Goal: Find specific page/section: Find specific page/section

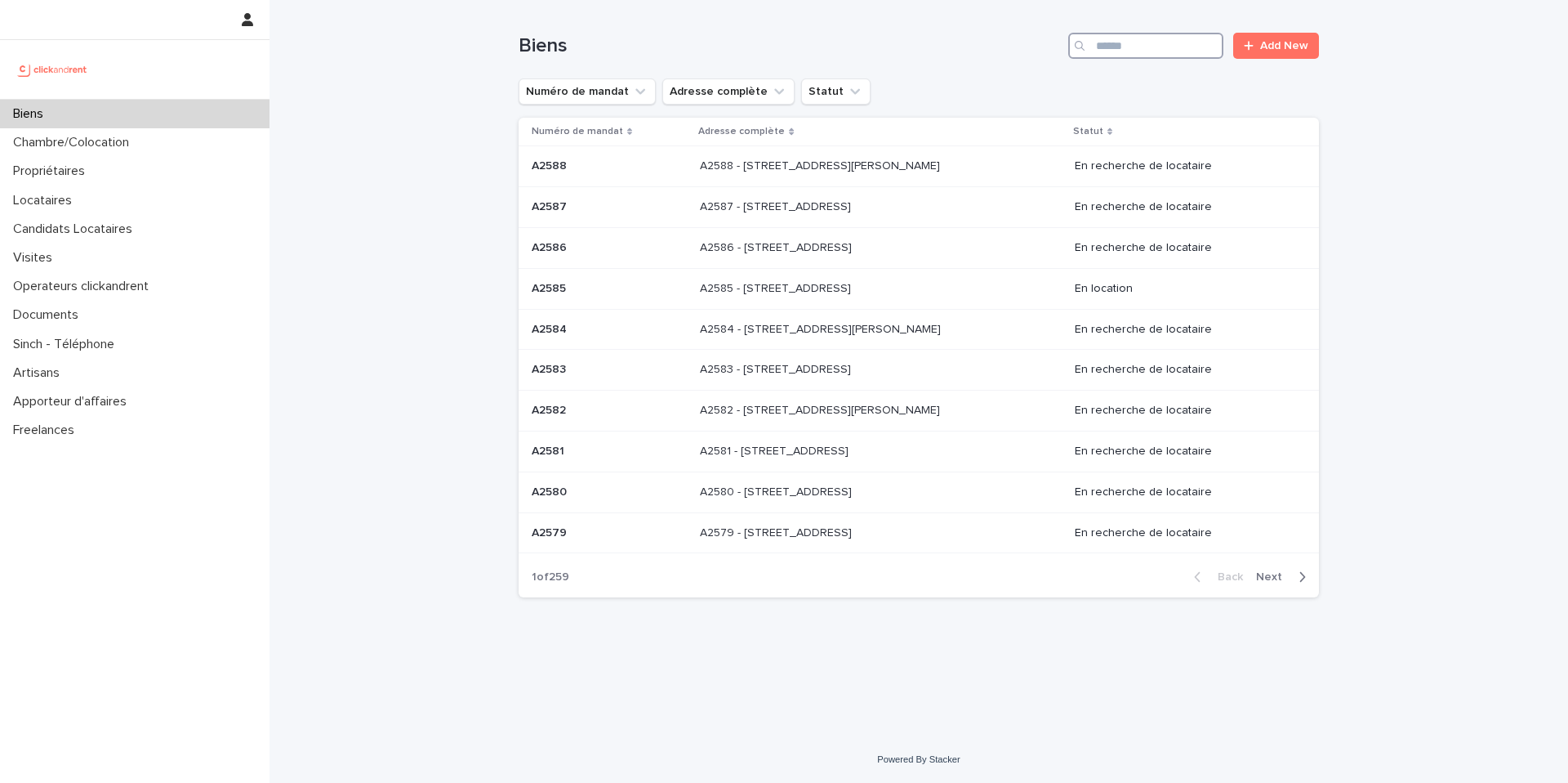
click at [1184, 51] on input "Search" at bounding box center [1145, 46] width 155 height 26
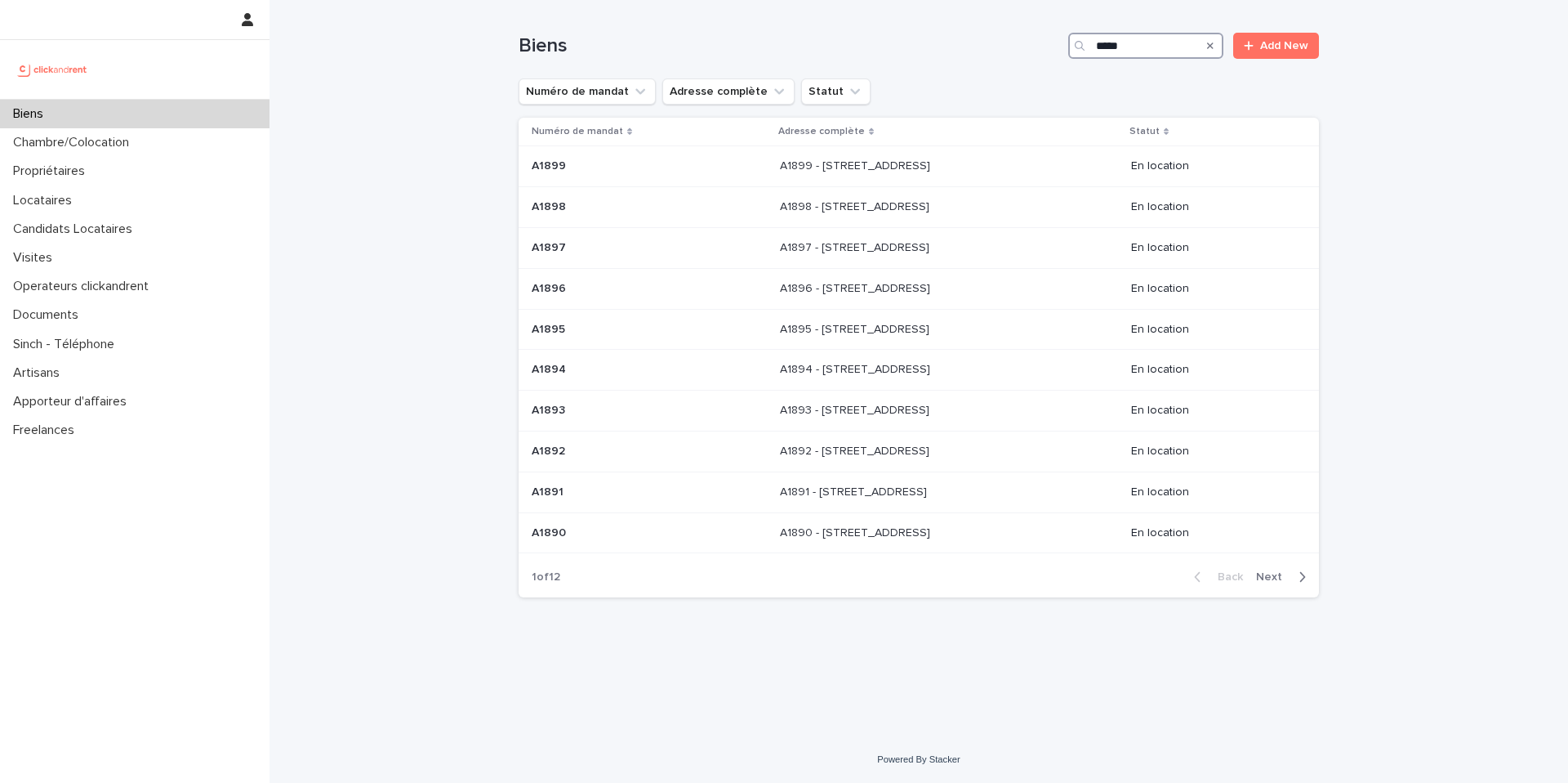
type input "*****"
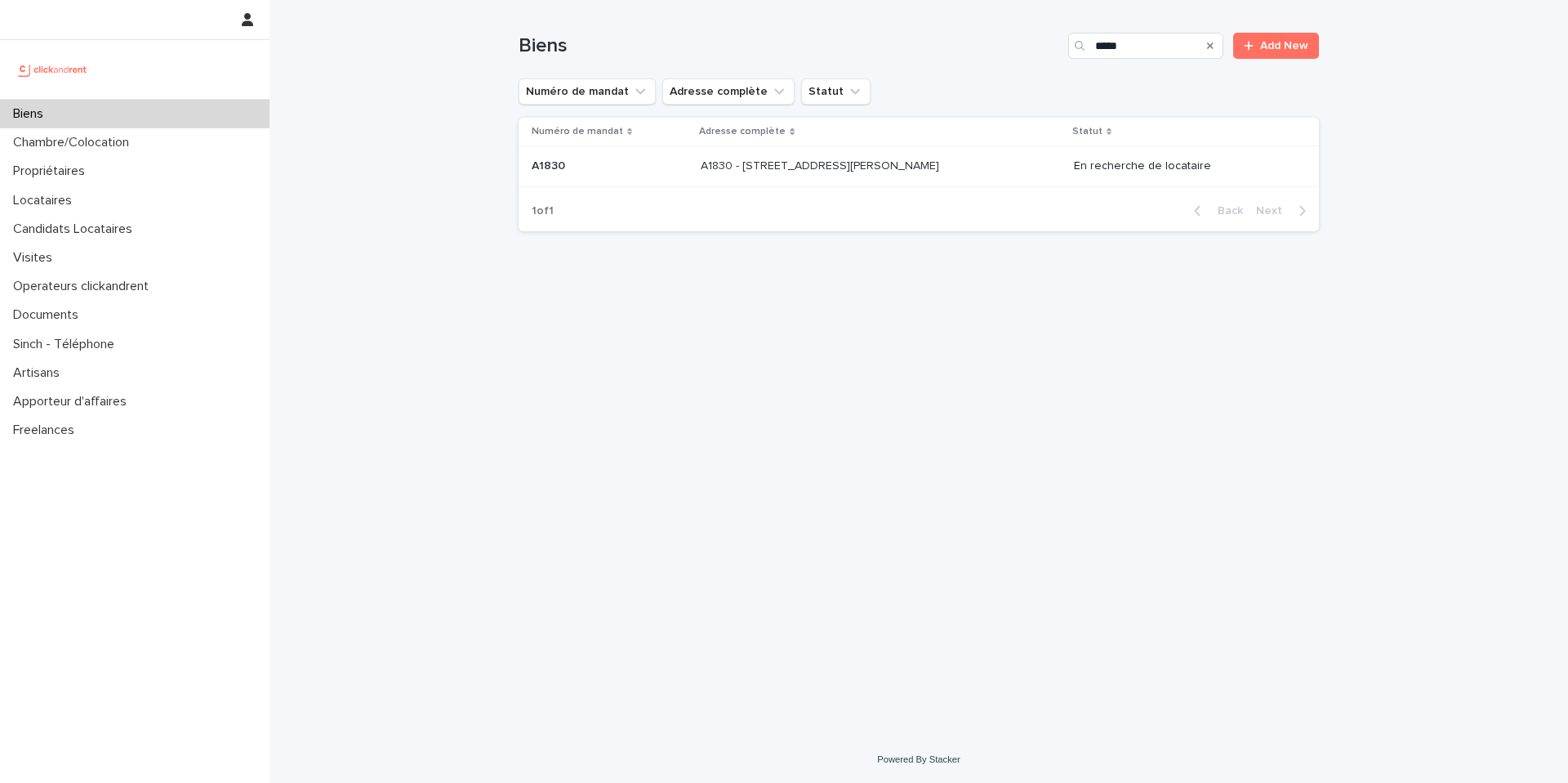
click at [957, 159] on p at bounding box center [837, 165] width 272 height 14
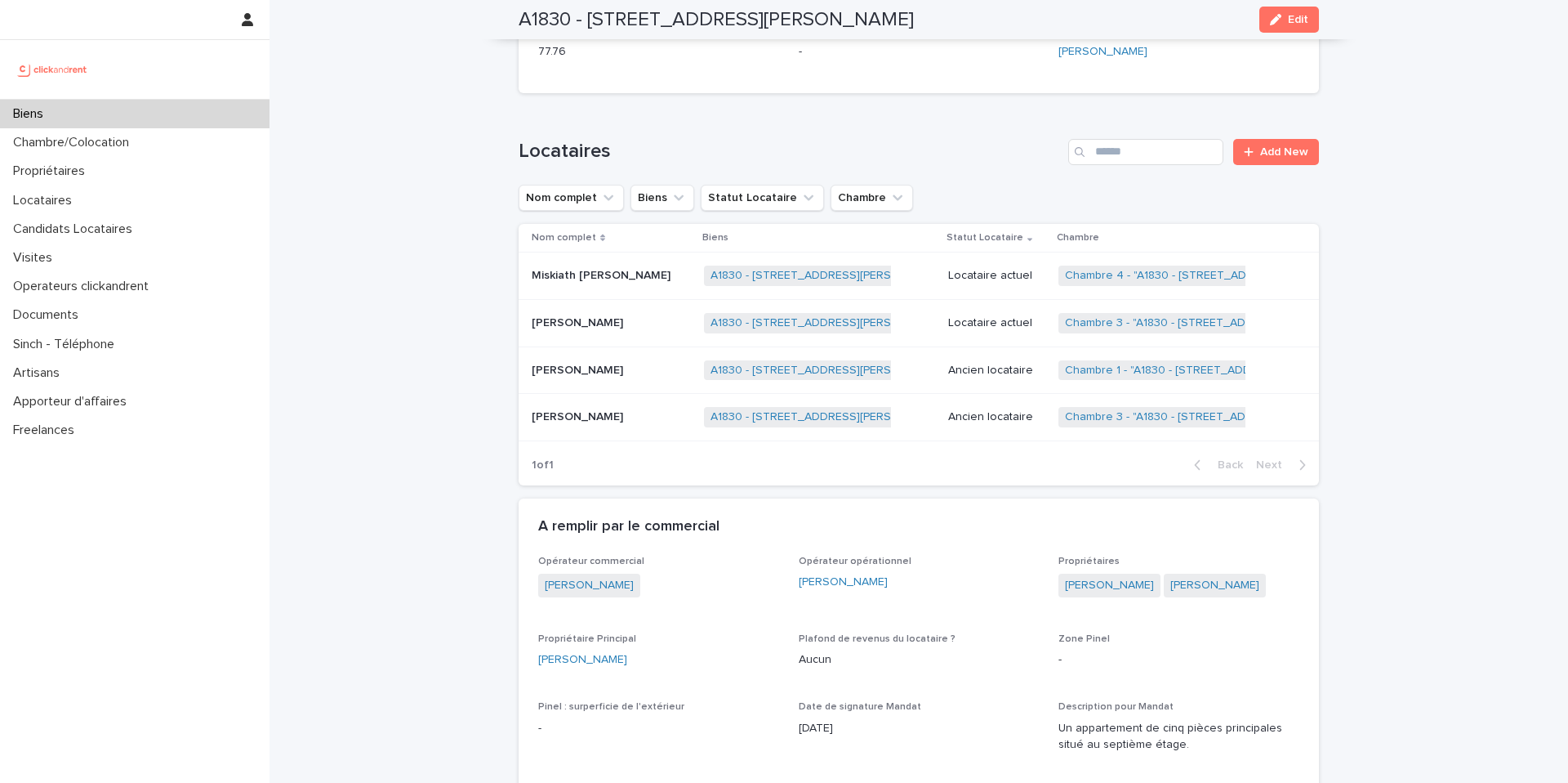
scroll to position [648, 0]
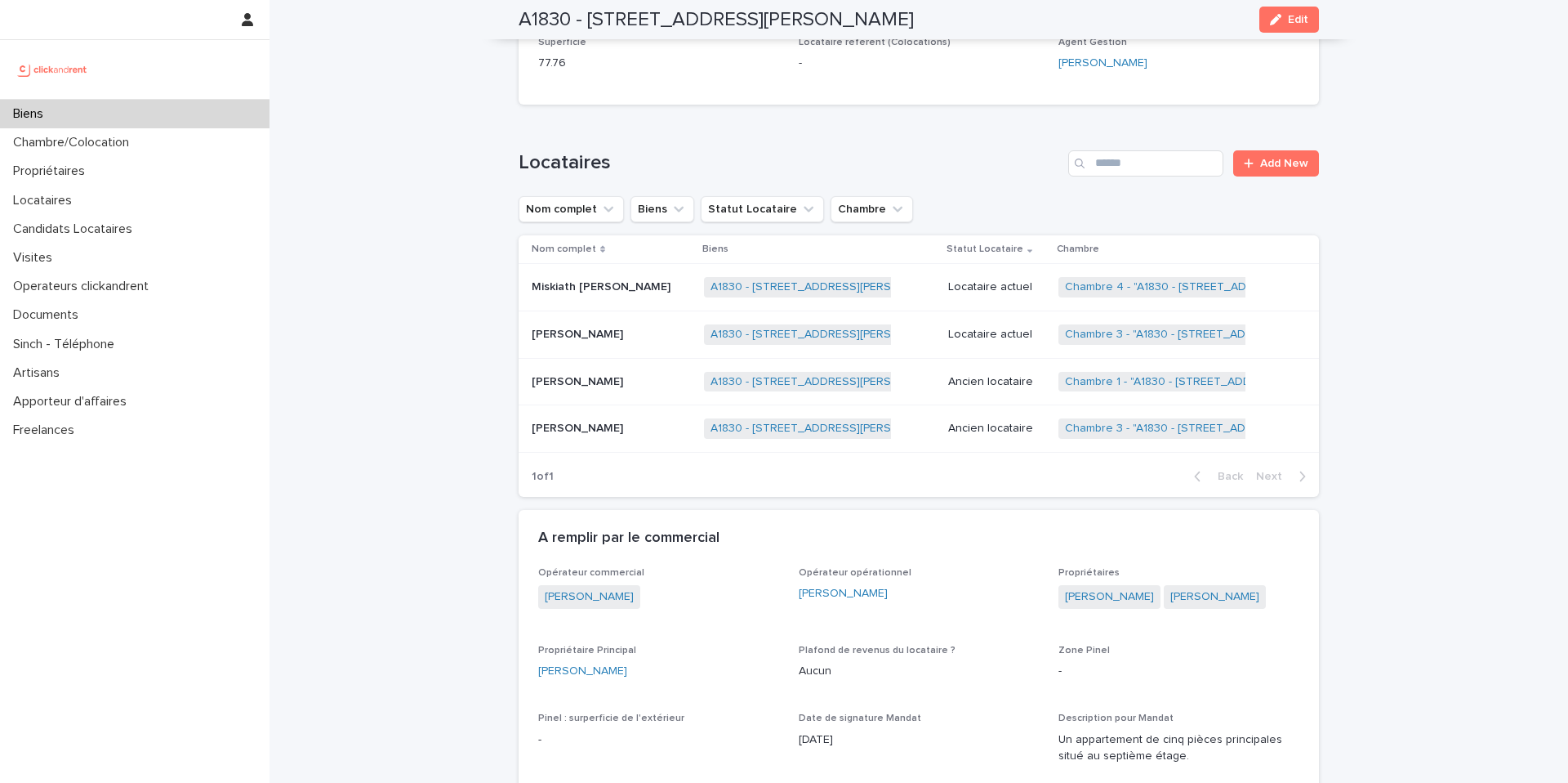
click at [1096, 374] on div "Chambre 1 - "A1830 - [STREET_ADDRESS][PERSON_NAME]" + 0" at bounding box center [1175, 381] width 234 height 33
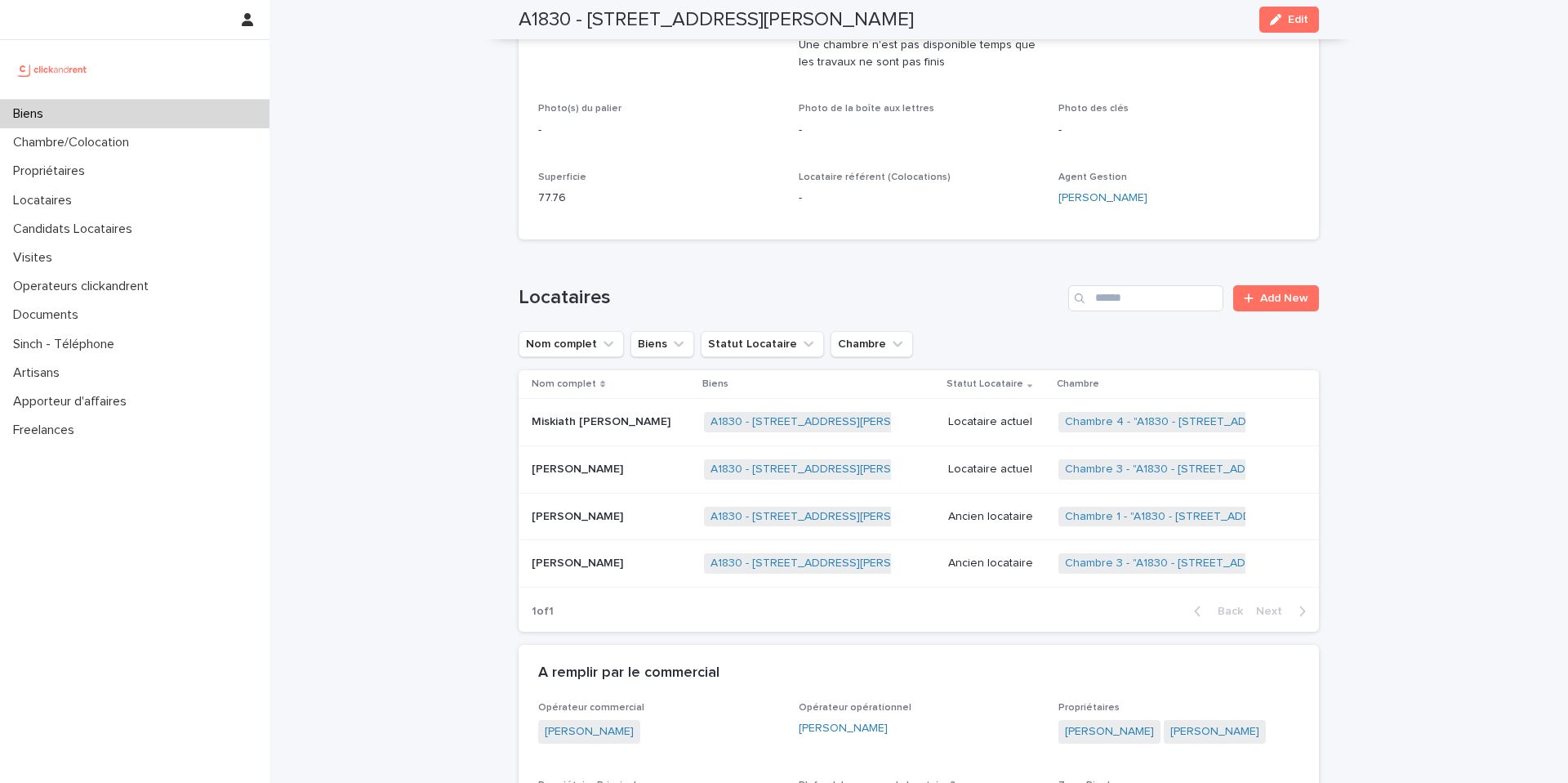
scroll to position [623, 0]
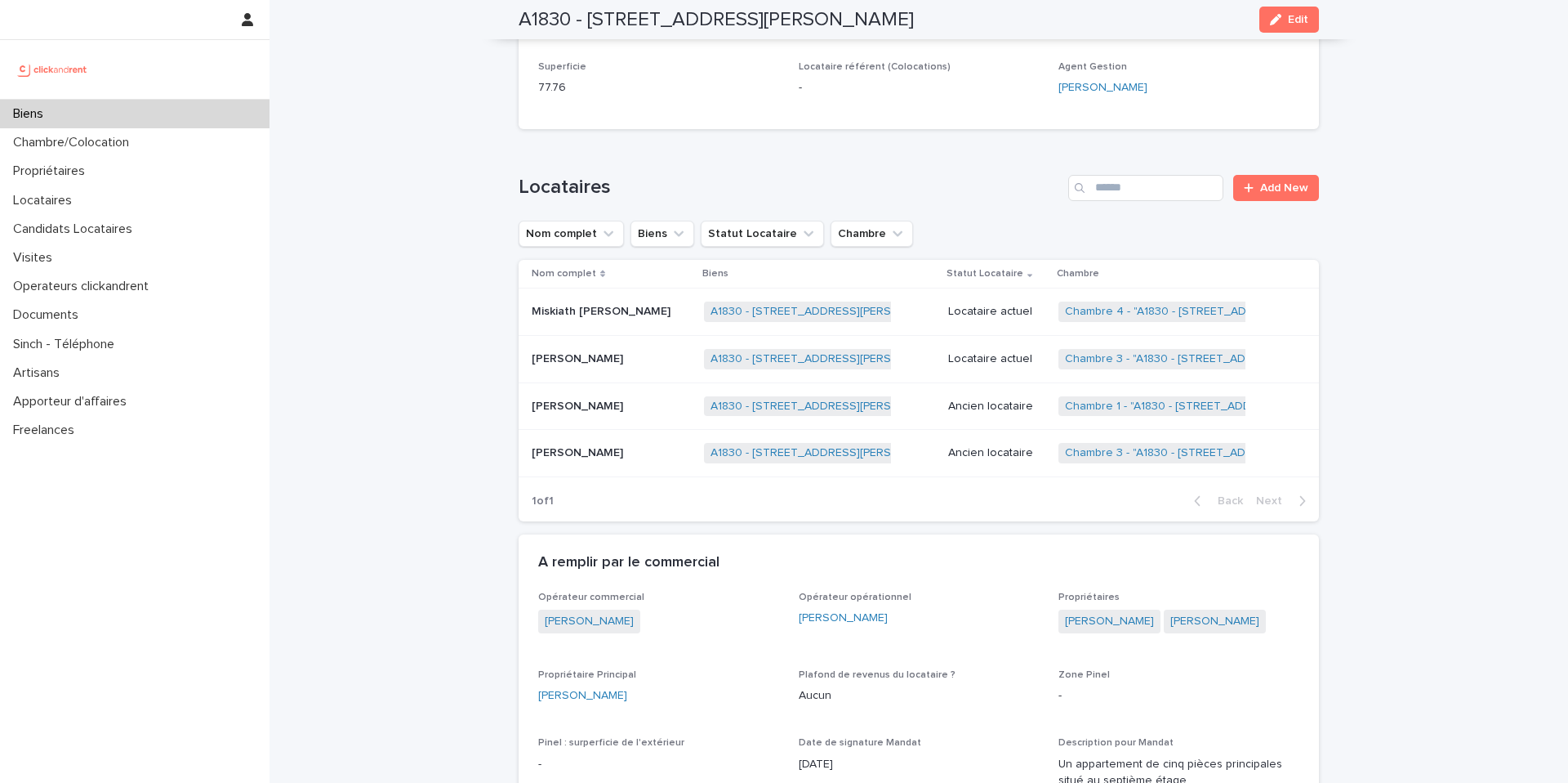
click at [995, 305] on p "Locataire actuel" at bounding box center [997, 312] width 97 height 14
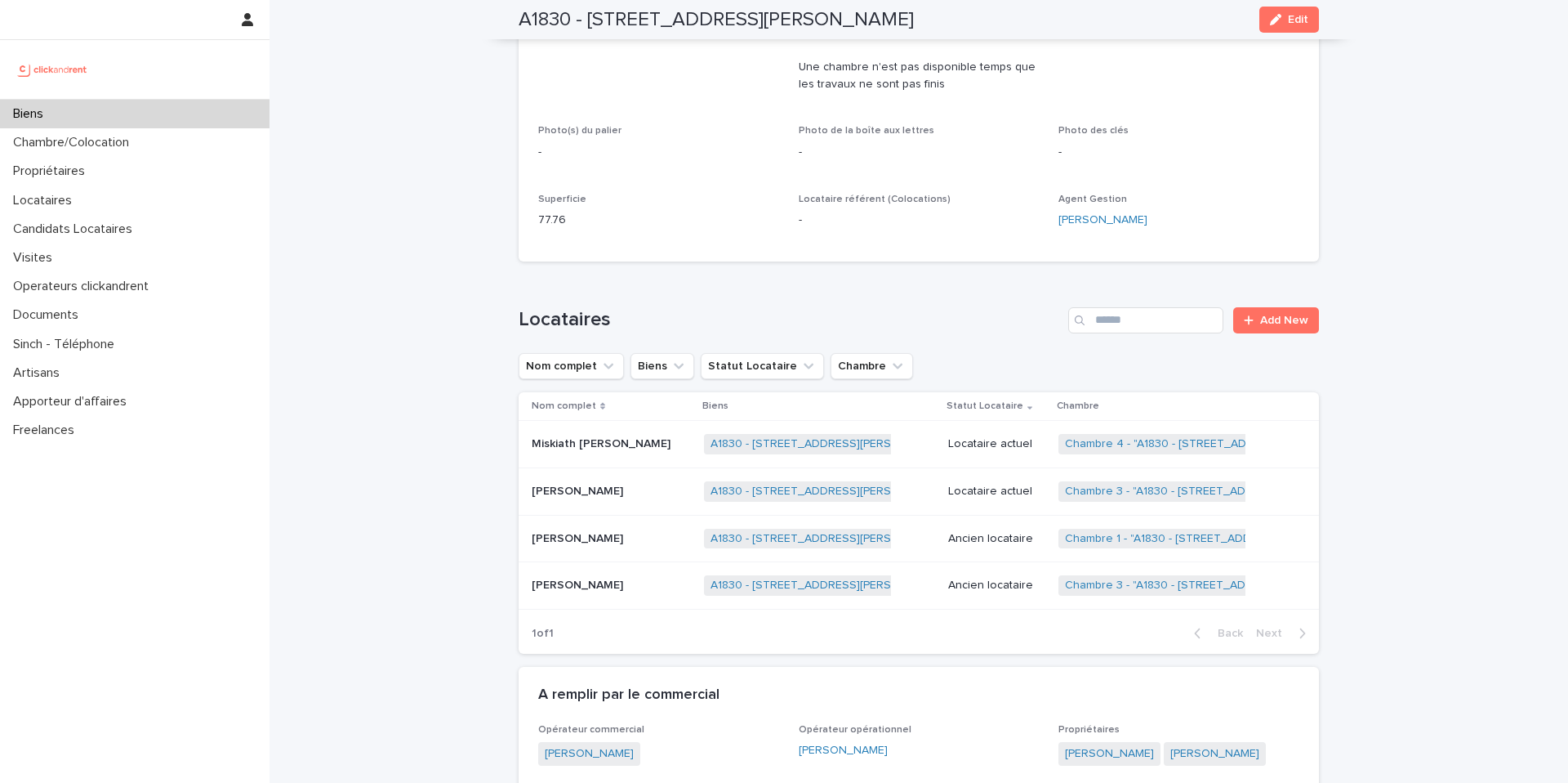
scroll to position [494, 0]
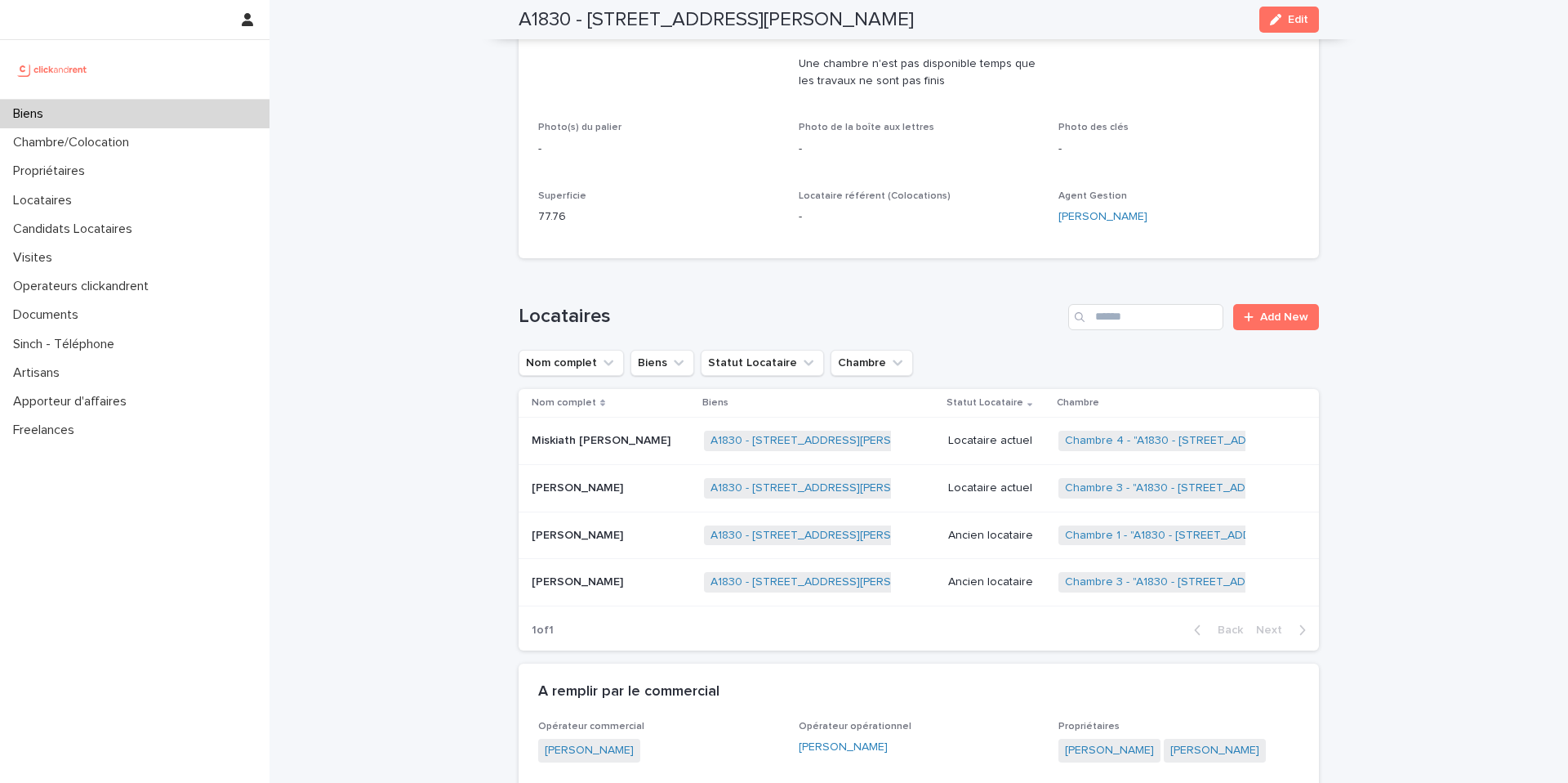
click at [968, 483] on div "Locataire actuel" at bounding box center [997, 487] width 97 height 27
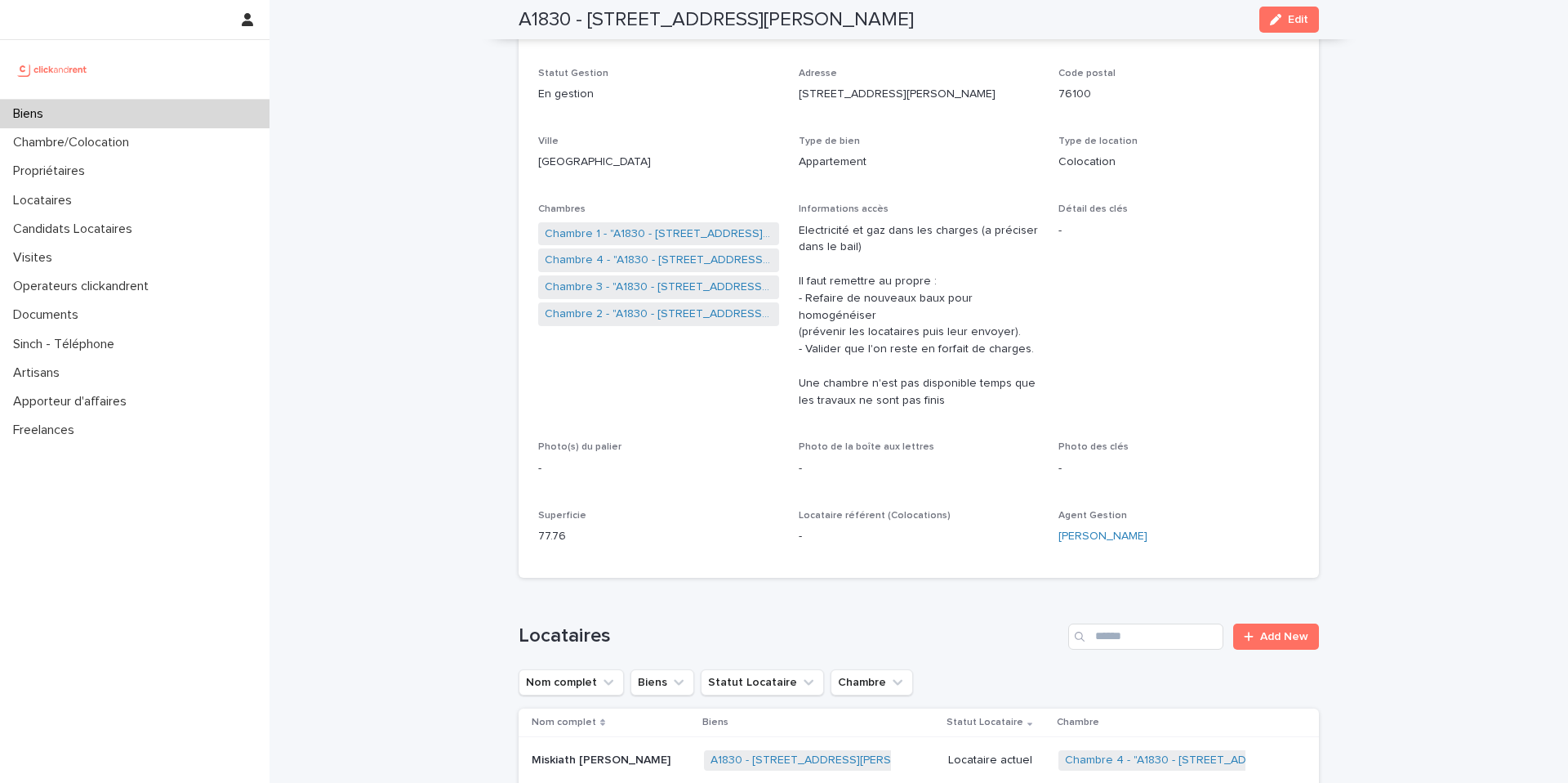
scroll to position [37, 0]
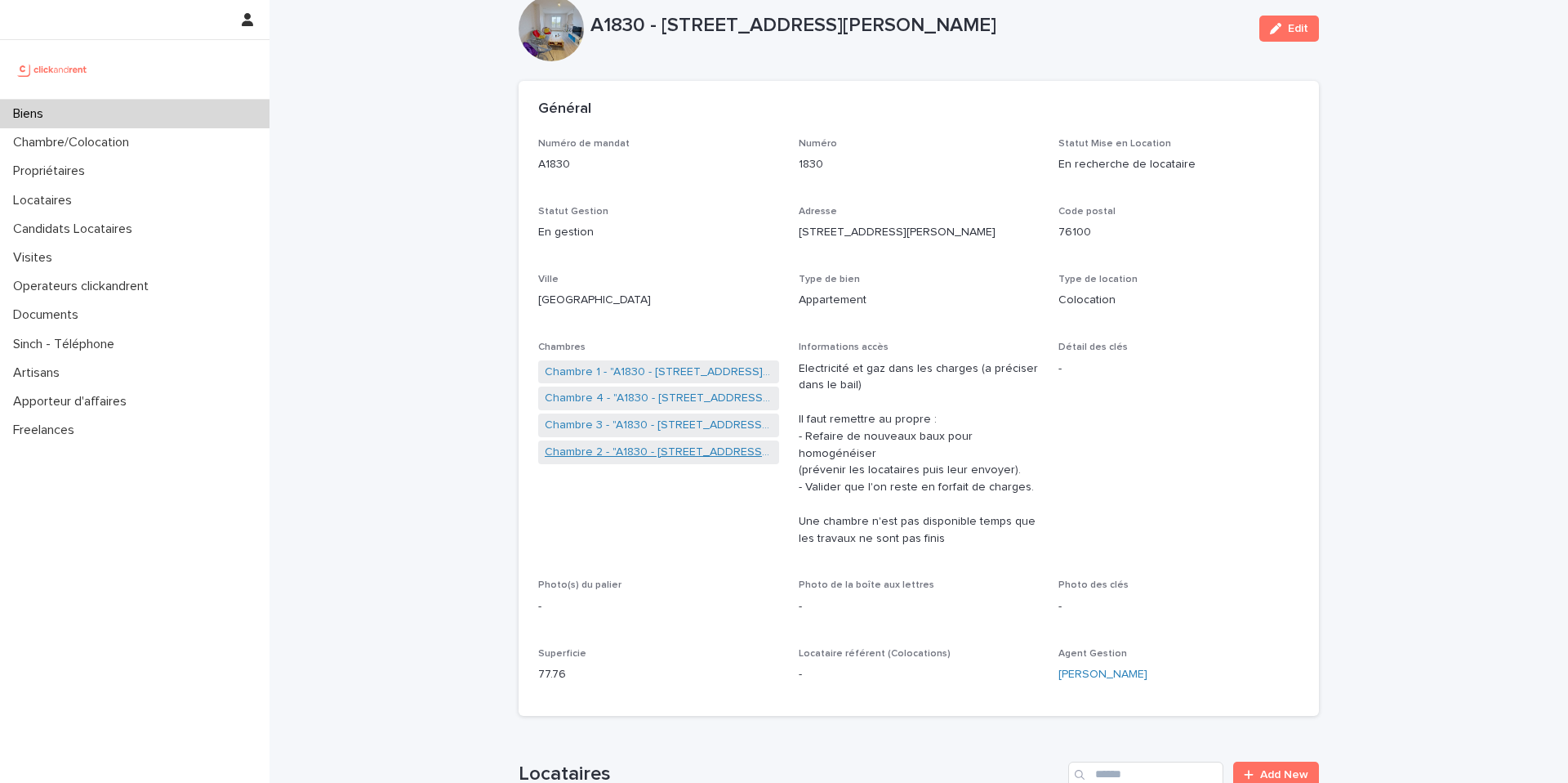
click at [636, 445] on link "Chambre 2 - "A1830 - [STREET_ADDRESS][PERSON_NAME]"" at bounding box center [659, 452] width 228 height 17
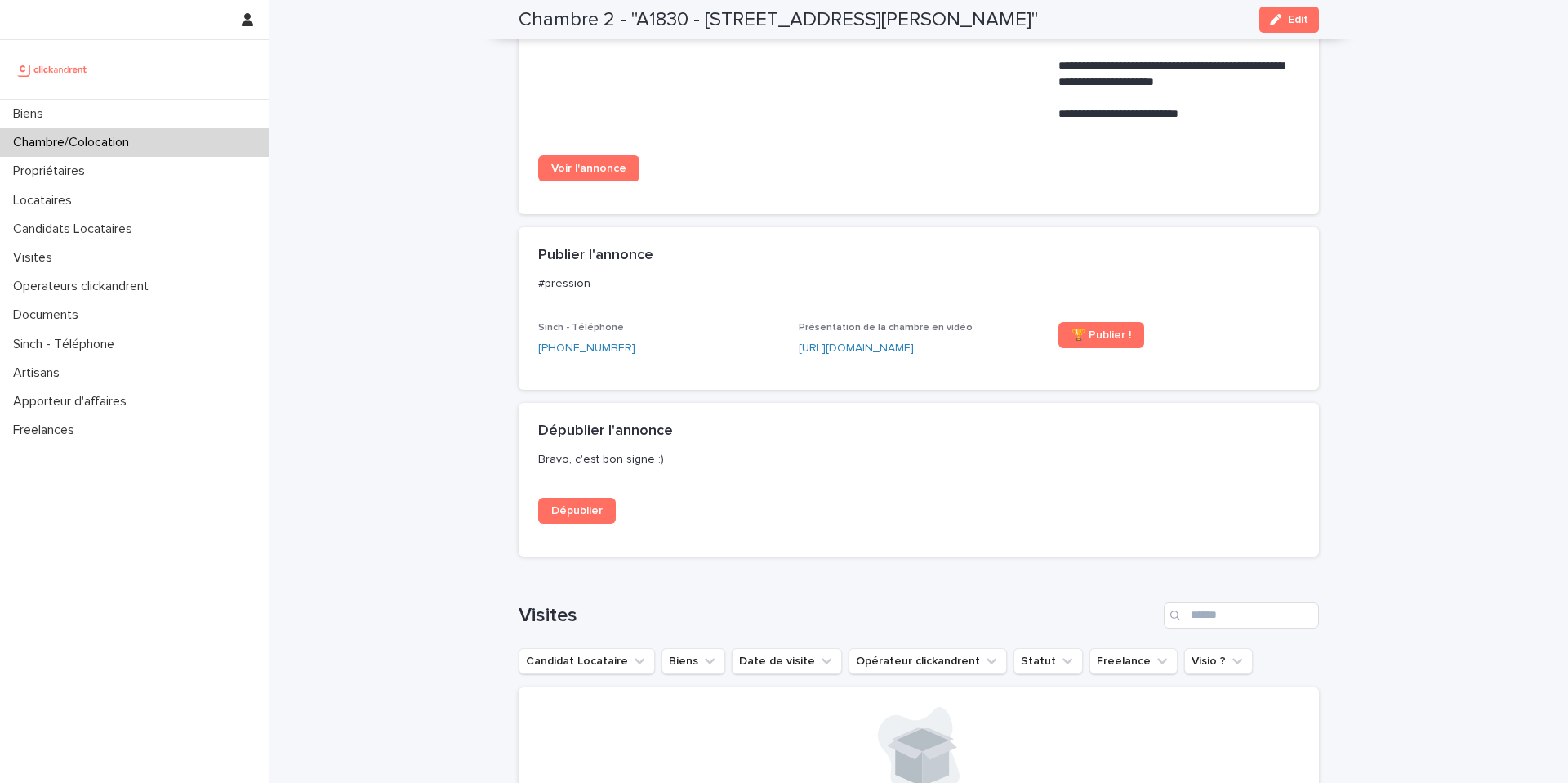
scroll to position [935, 0]
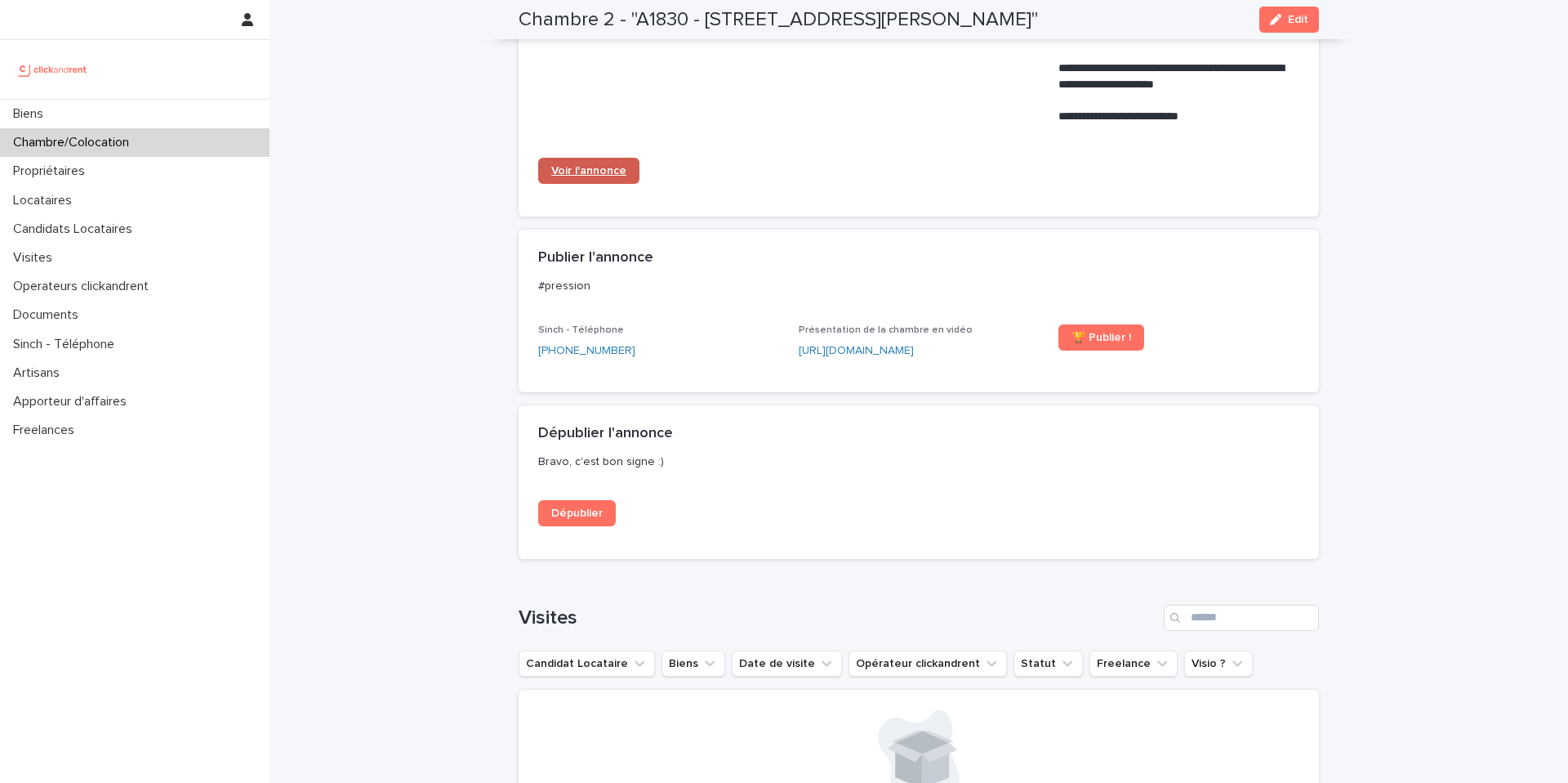
click at [606, 165] on span "Voir l'annonce" at bounding box center [589, 171] width 75 height 11
